Goal: Check status: Check status

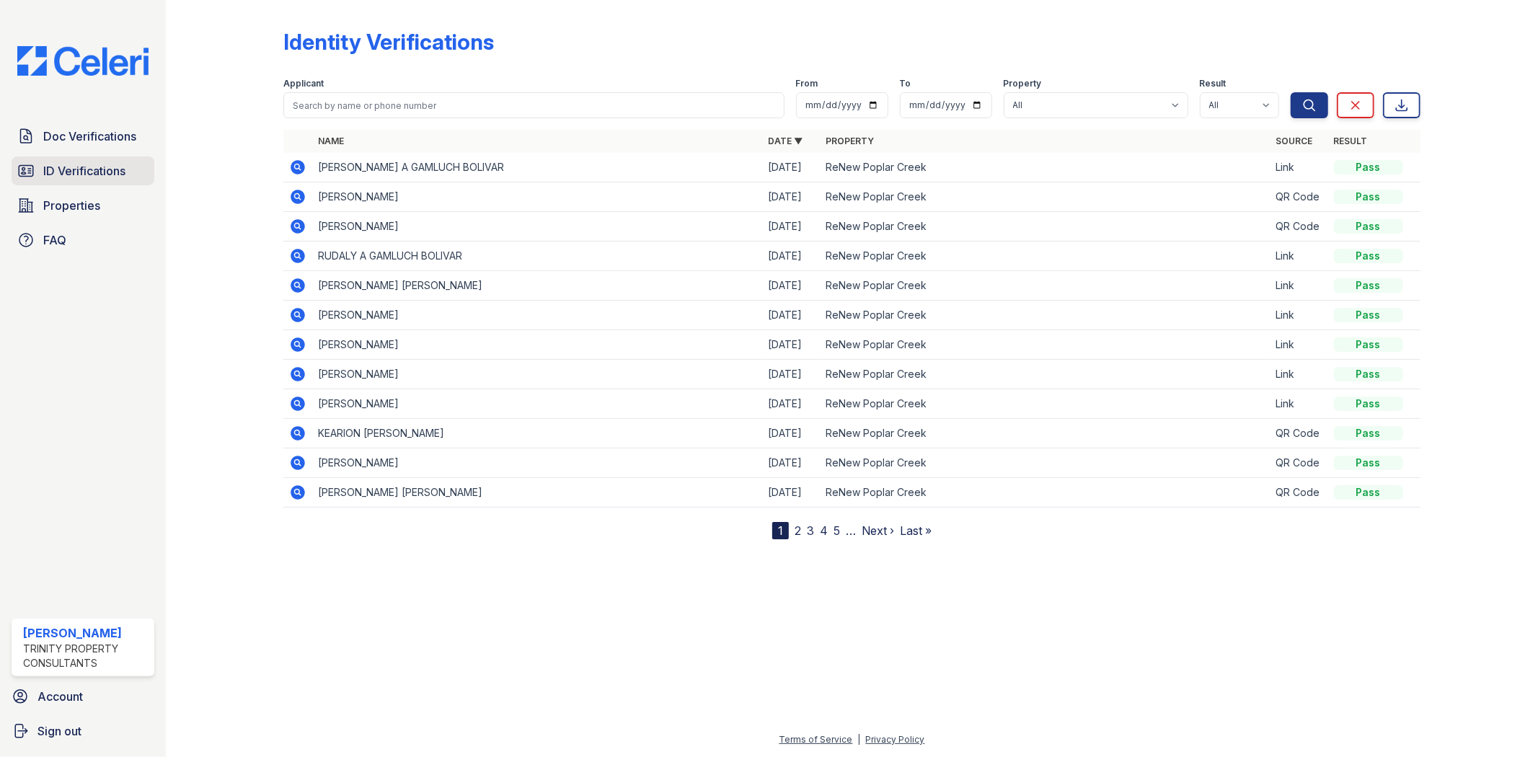
click at [84, 178] on span "ID Verifications" at bounding box center [84, 170] width 82 height 17
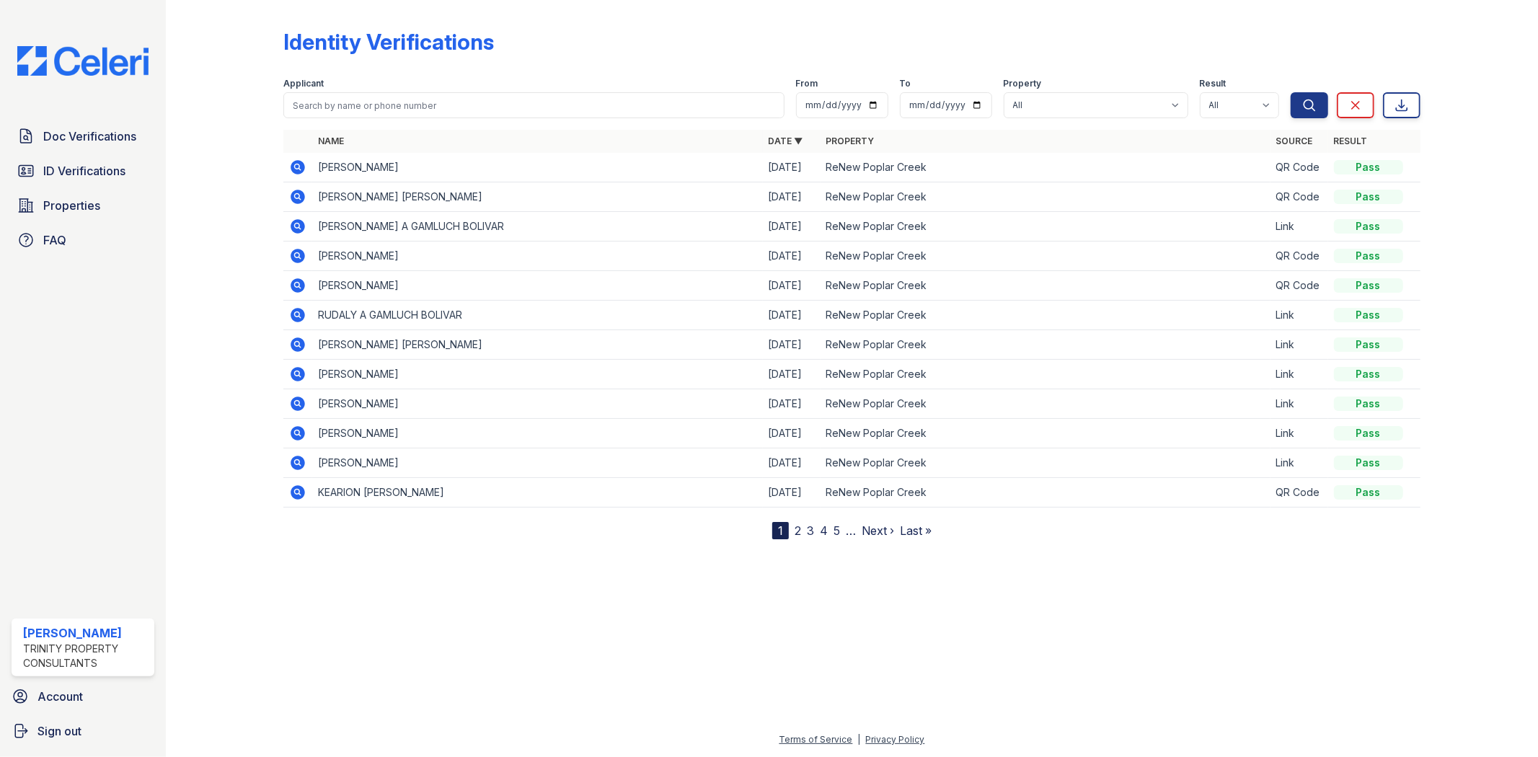
click at [299, 197] on icon at bounding box center [297, 196] width 17 height 17
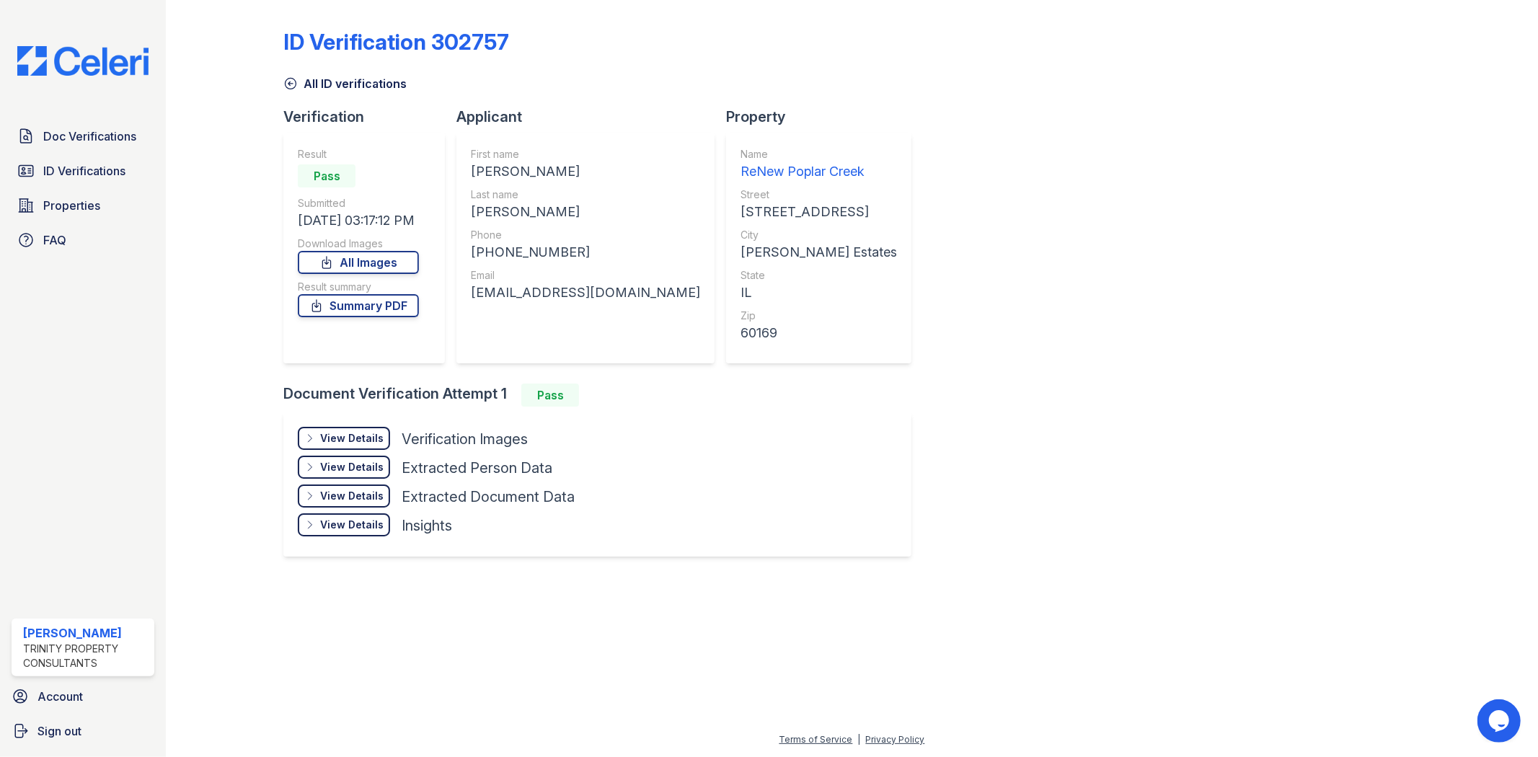
click at [350, 436] on div "View Details" at bounding box center [351, 438] width 63 height 14
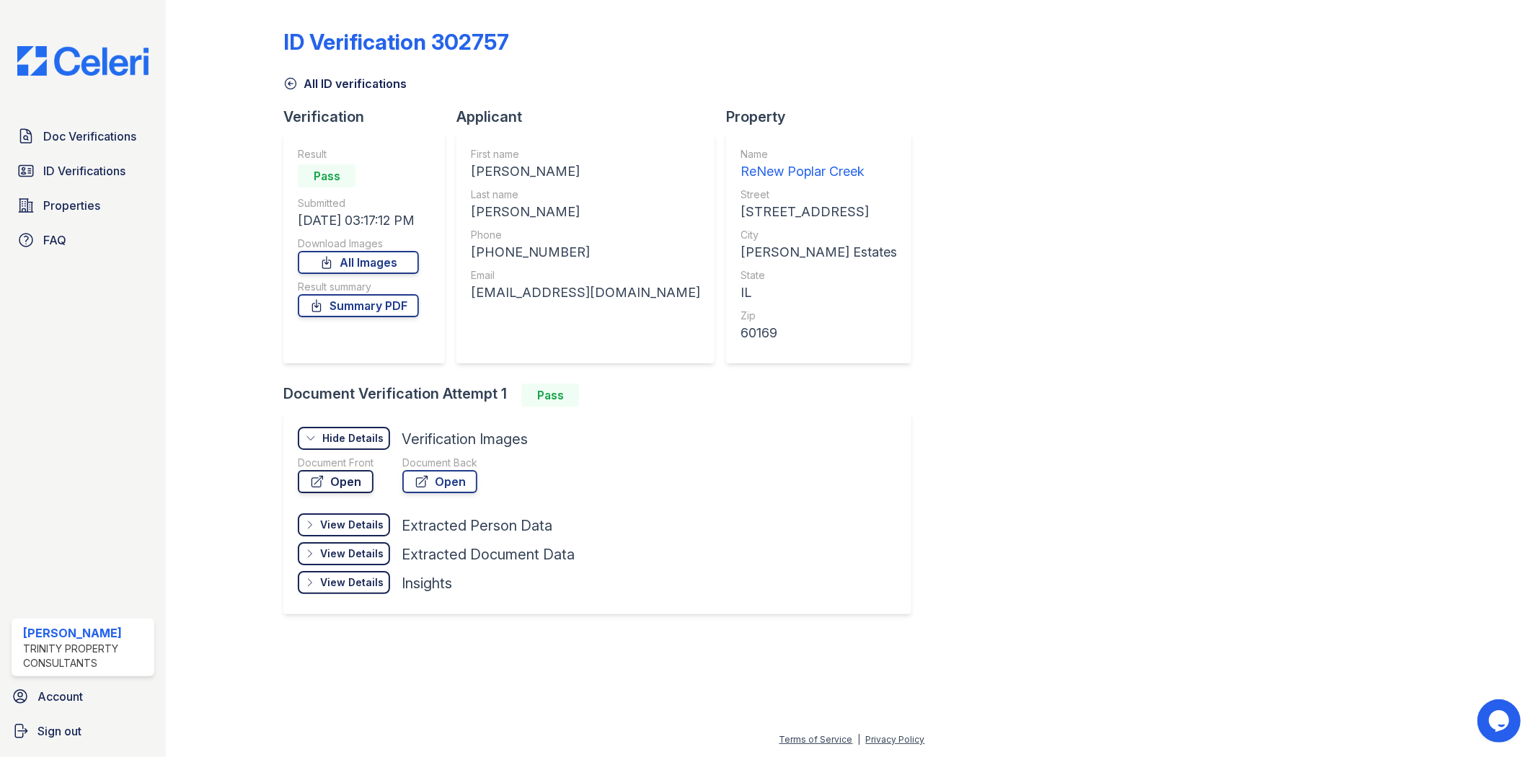
click at [334, 484] on link "Open" at bounding box center [336, 481] width 76 height 23
click at [80, 178] on span "ID Verifications" at bounding box center [84, 170] width 82 height 17
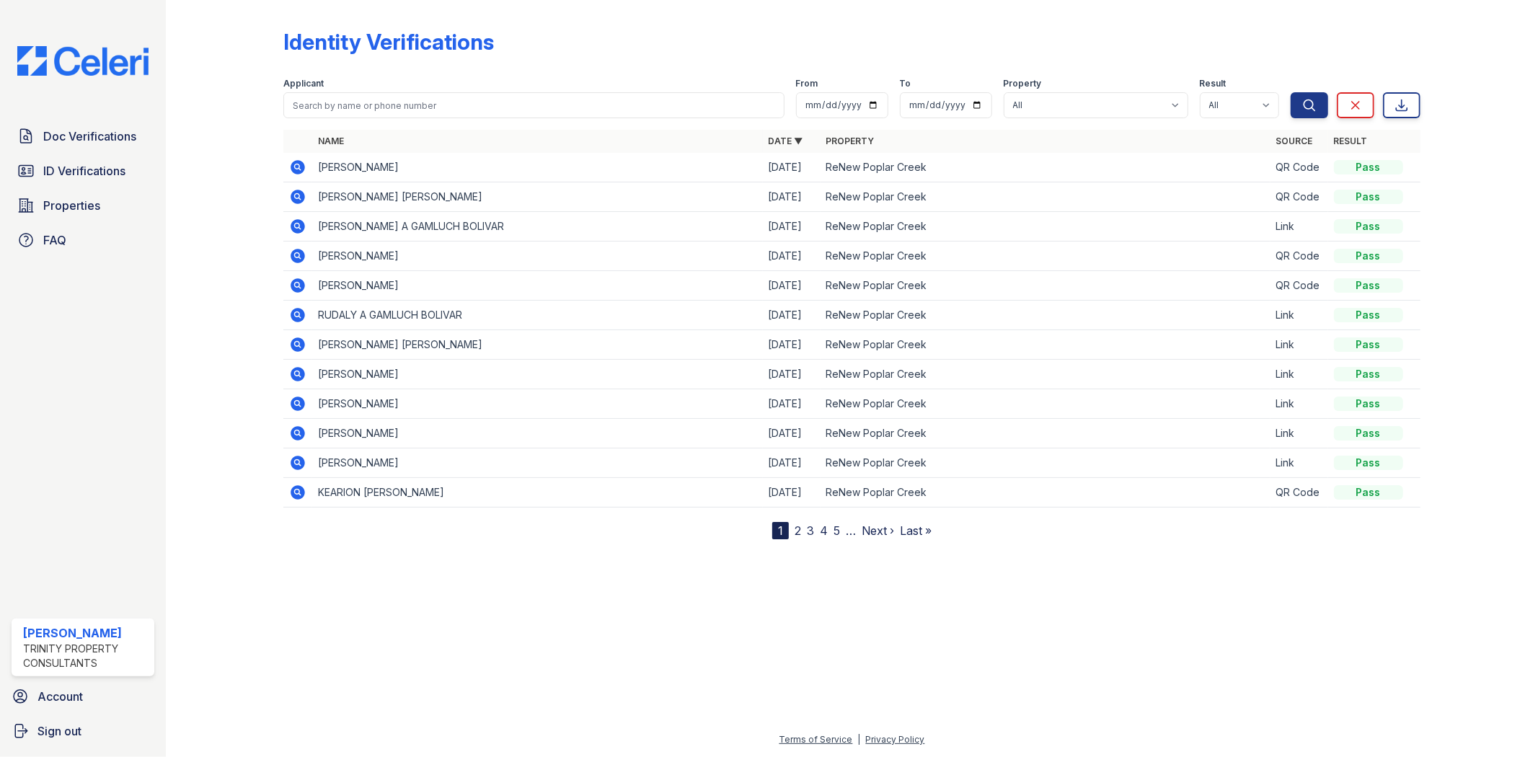
click at [292, 256] on icon at bounding box center [298, 256] width 14 height 14
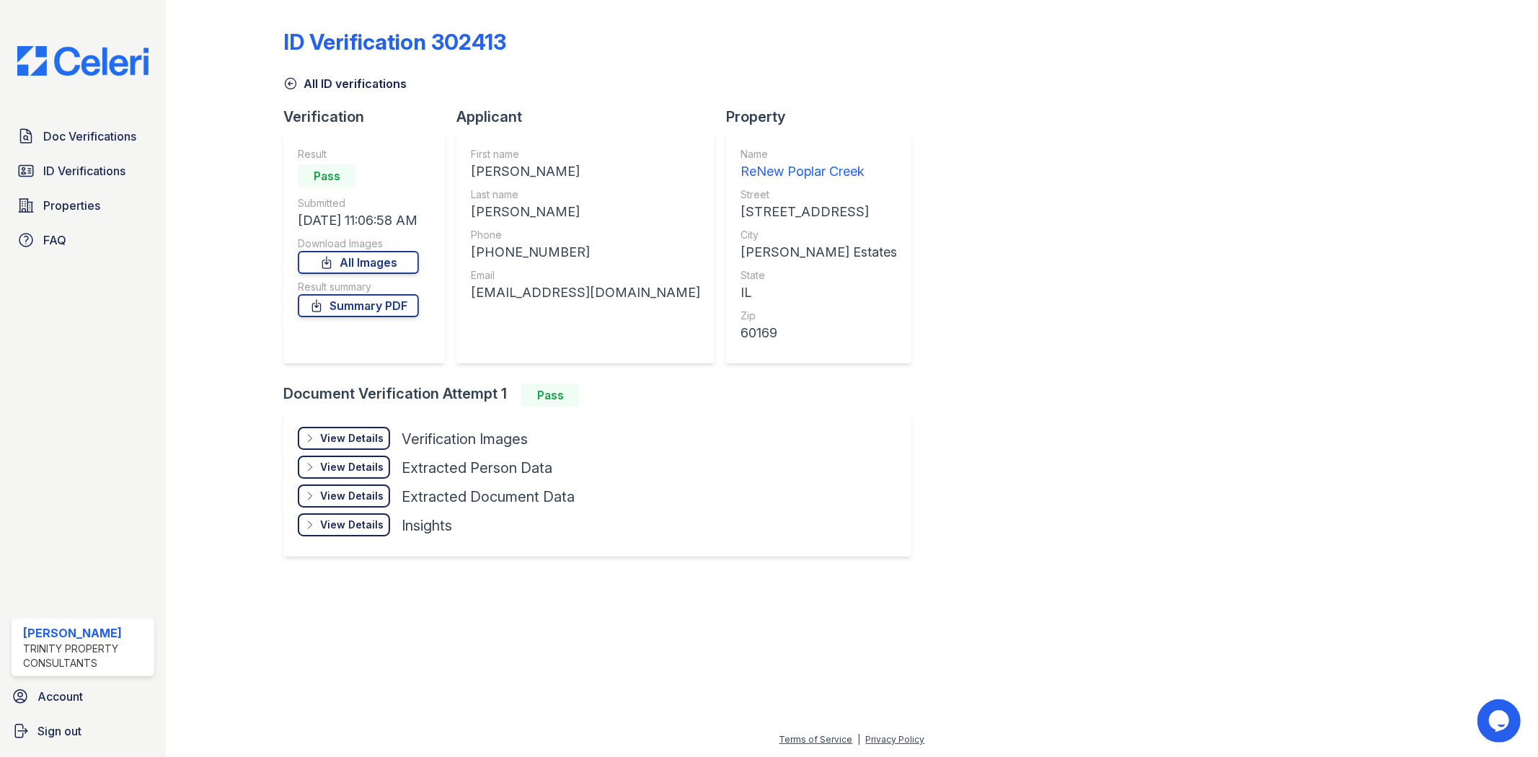
click at [373, 435] on div "View Details" at bounding box center [351, 438] width 63 height 14
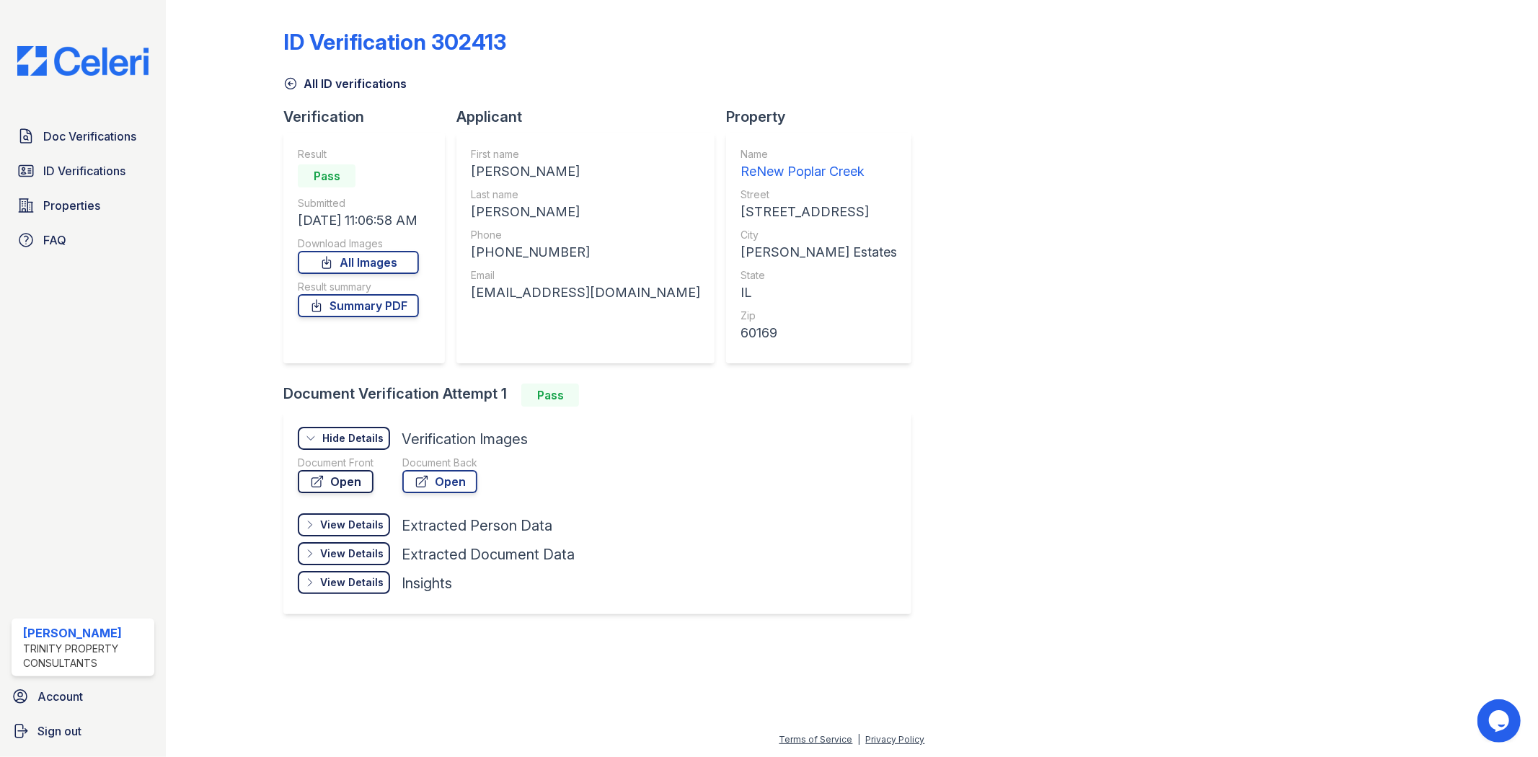
click at [364, 479] on link "Open" at bounding box center [336, 481] width 76 height 23
